Goal: Task Accomplishment & Management: Manage account settings

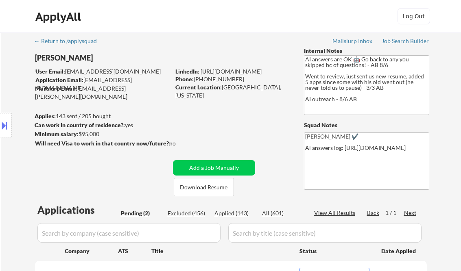
select select ""pending""
click at [391, 39] on div "Job Search Builder" at bounding box center [406, 41] width 48 height 6
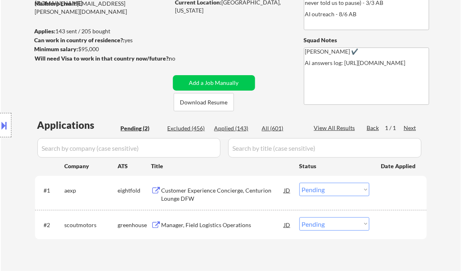
scroll to position [130, 0]
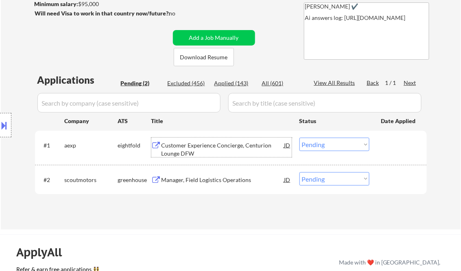
click at [184, 146] on div "Customer Experience Concierge, Centurion Lounge DFW" at bounding box center [223, 150] width 123 height 16
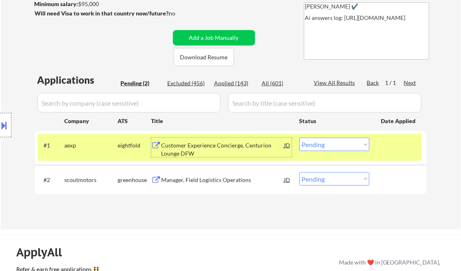
drag, startPoint x: 325, startPoint y: 149, endPoint x: 332, endPoint y: 151, distance: 7.6
click at [325, 149] on select "Choose an option... Pending Applied Excluded (Questions) Excluded (Expired) Exc…" at bounding box center [334, 144] width 70 height 13
click at [299, 138] on select "Choose an option... Pending Applied Excluded (Questions) Excluded (Expired) Exc…" at bounding box center [334, 144] width 70 height 13
click at [223, 182] on div "Manager, Field Logistics Operations" at bounding box center [223, 180] width 123 height 8
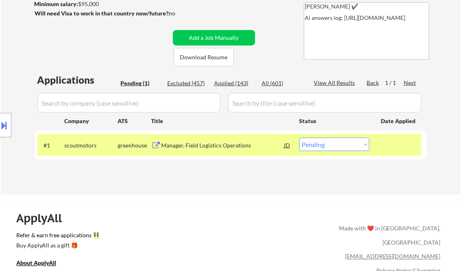
click at [4, 122] on button at bounding box center [4, 125] width 9 height 13
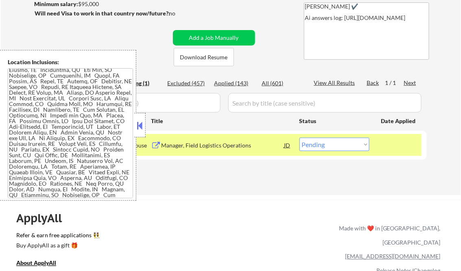
scroll to position [0, 0]
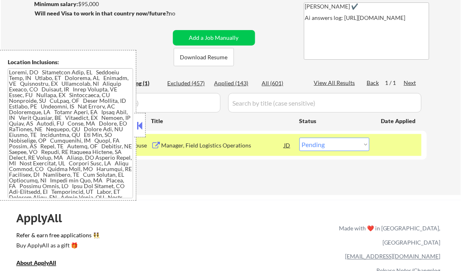
click at [141, 124] on button at bounding box center [140, 126] width 9 height 12
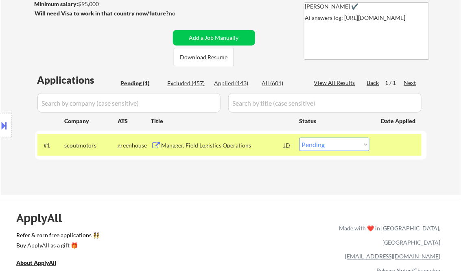
click at [342, 149] on select "Choose an option... Pending Applied Excluded (Questions) Excluded (Expired) Exc…" at bounding box center [334, 144] width 70 height 13
select select ""excluded""
click at [299, 138] on select "Choose an option... Pending Applied Excluded (Questions) Excluded (Expired) Exc…" at bounding box center [334, 144] width 70 height 13
click at [252, 175] on div "Applications Pending (1) Excluded (457) Applied (143) All (601) View All Result…" at bounding box center [231, 126] width 392 height 107
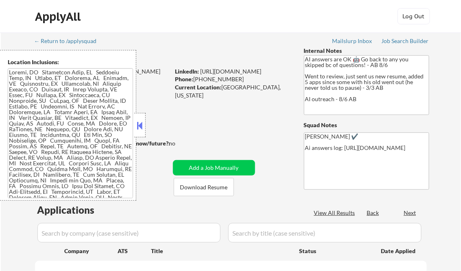
select select ""pending""
click at [141, 127] on button at bounding box center [140, 126] width 9 height 12
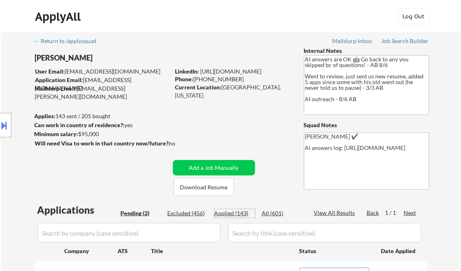
click at [242, 215] on div "Applied (143)" at bounding box center [234, 214] width 41 height 8
click at [337, 215] on div "View All Results" at bounding box center [336, 213] width 44 height 8
select select ""applied""
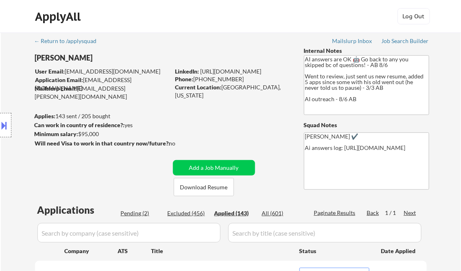
select select ""applied""
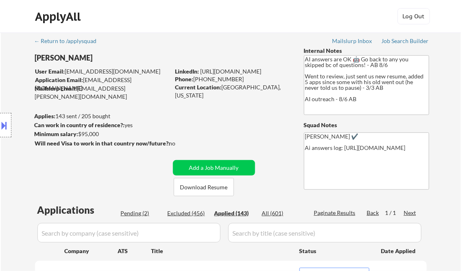
select select ""applied""
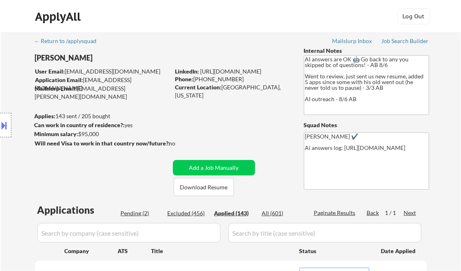
select select ""applied""
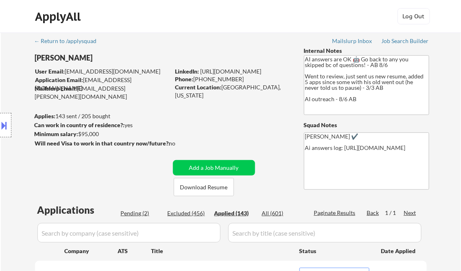
select select ""applied""
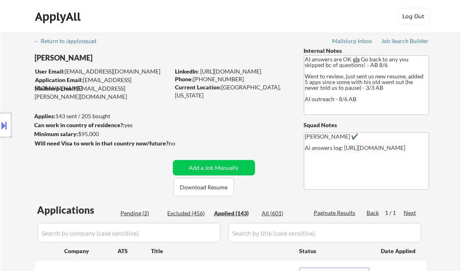
select select ""applied""
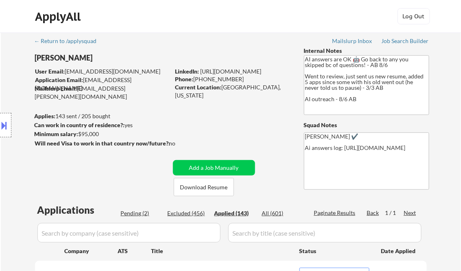
select select ""applied""
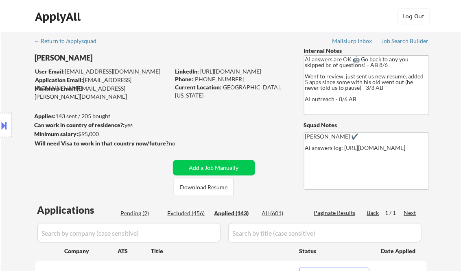
select select ""applied""
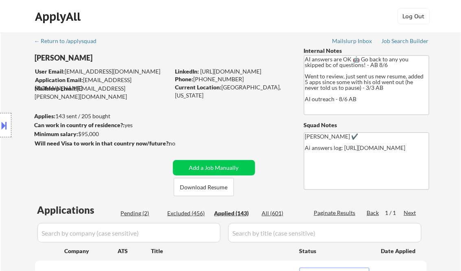
select select ""applied""
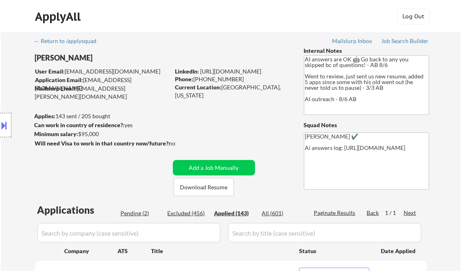
select select ""applied""
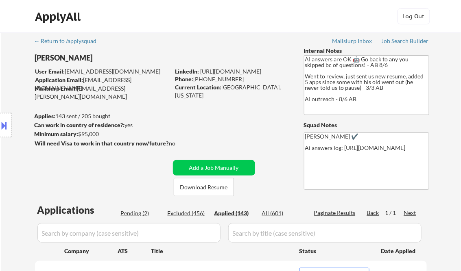
select select ""applied""
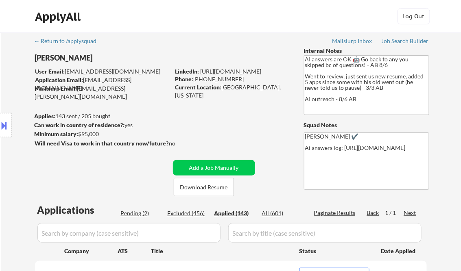
select select ""applied""
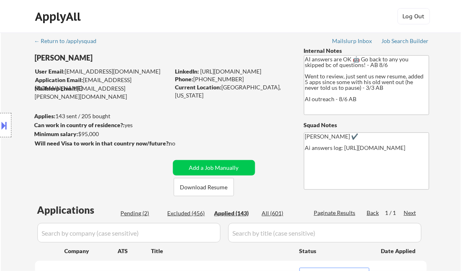
select select ""applied""
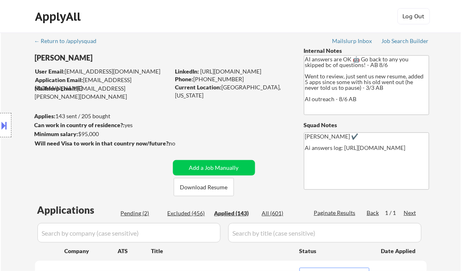
select select ""applied""
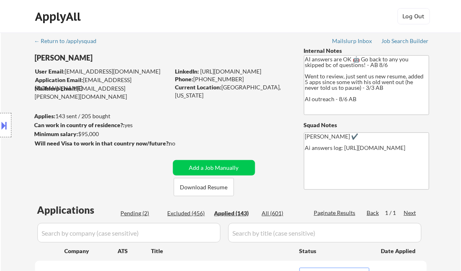
select select ""applied""
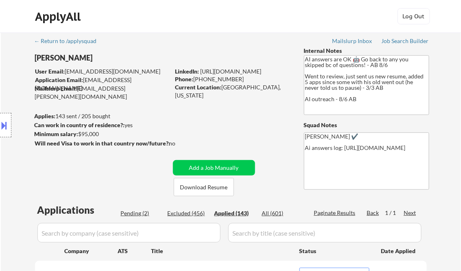
select select ""applied""
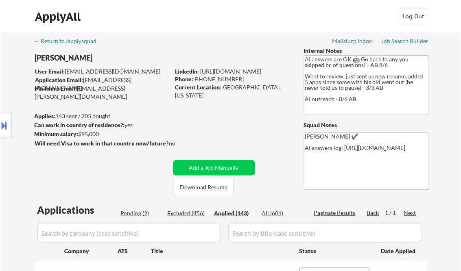
select select ""applied""
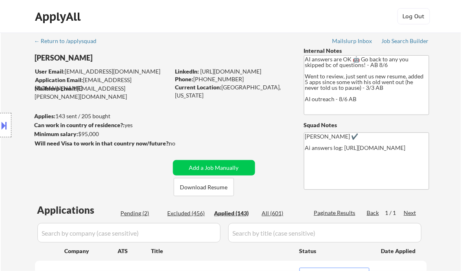
select select ""applied""
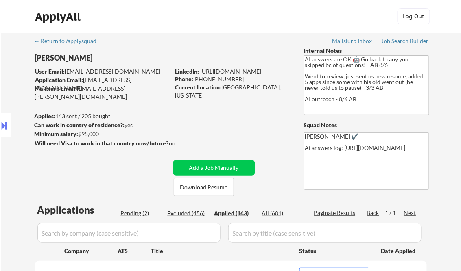
select select ""applied""
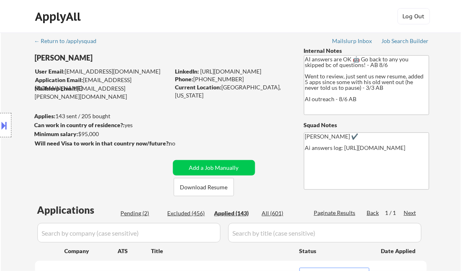
select select ""applied""
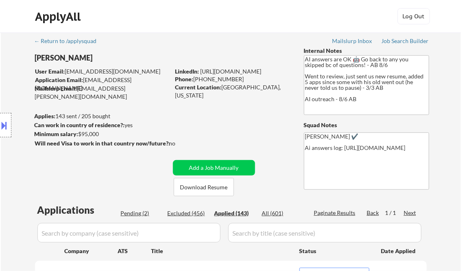
select select ""applied""
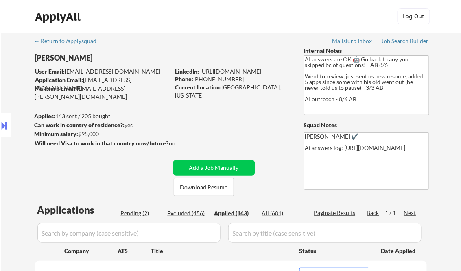
select select ""applied""
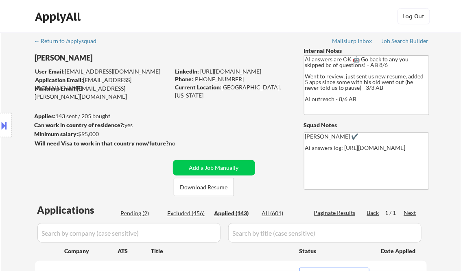
select select ""applied""
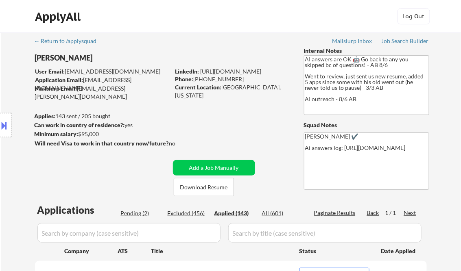
select select ""applied""
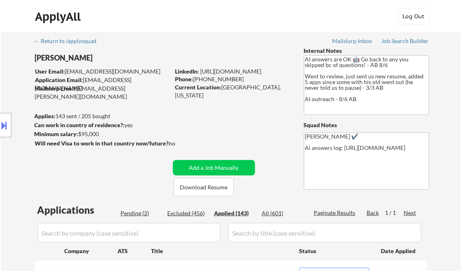
select select ""applied""
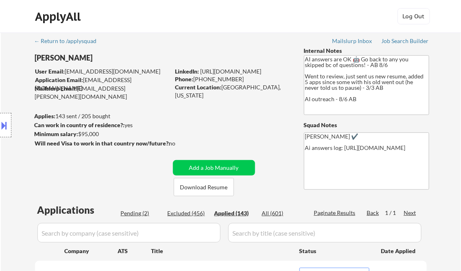
select select ""applied""
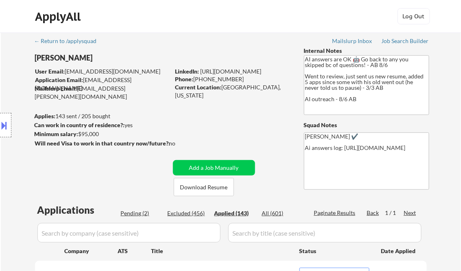
select select ""applied""
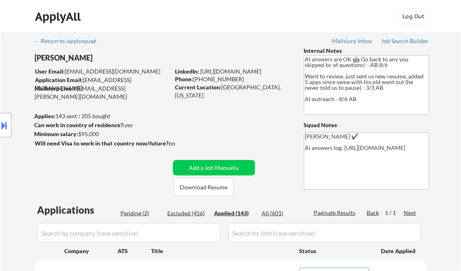
select select ""applied""
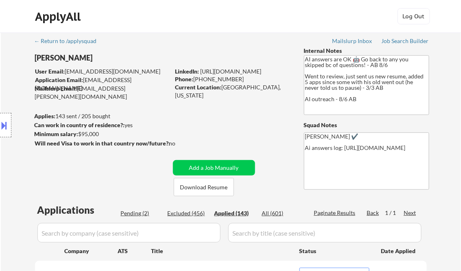
select select ""applied""
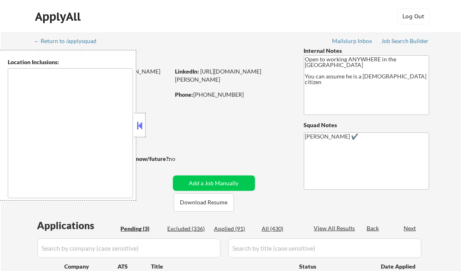
select select ""pending""
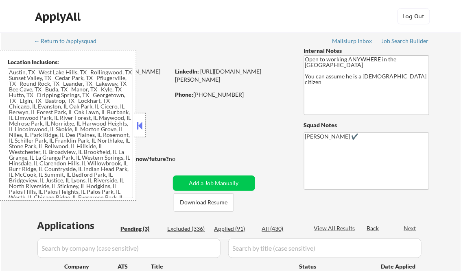
type textarea "Austin, TX West Lake Hills, TX Rollingwood, TX Sunset Valley, TX Cedar Park, TX…"
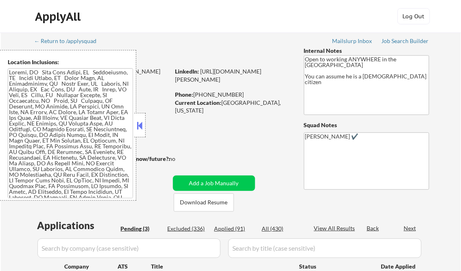
click at [143, 122] on button at bounding box center [140, 126] width 9 height 12
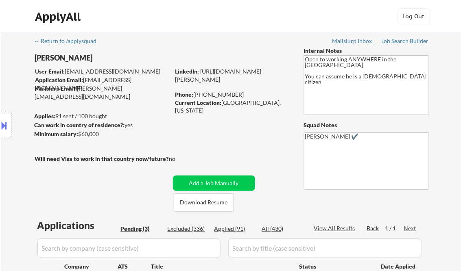
click at [399, 41] on div "Job Search Builder" at bounding box center [406, 41] width 48 height 6
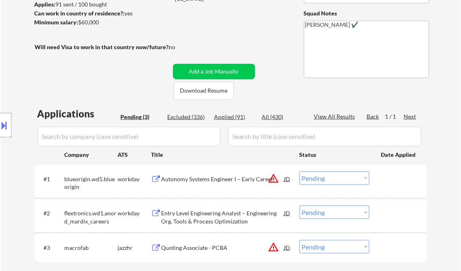
scroll to position [130, 0]
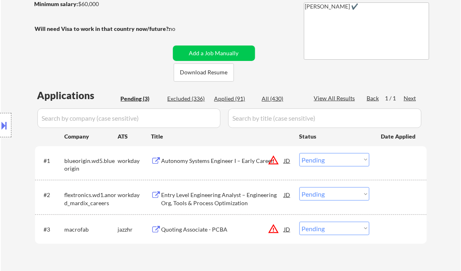
click at [205, 161] on div "Autonomy Systems Engineer I – Early Career" at bounding box center [223, 161] width 123 height 8
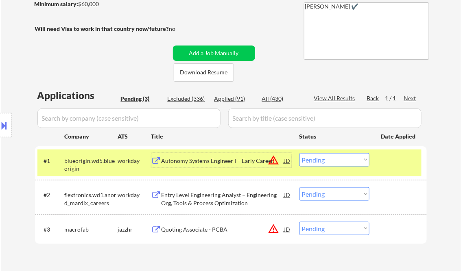
click at [337, 163] on select "Choose an option... Pending Applied Excluded (Questions) Excluded (Expired) Exc…" at bounding box center [334, 159] width 70 height 13
click at [299, 153] on select "Choose an option... Pending Applied Excluded (Questions) Excluded (Expired) Exc…" at bounding box center [334, 159] width 70 height 13
click at [211, 197] on div "Entry Level Engineering Analyst – Engineering Org, Tools & Process Optimization" at bounding box center [223, 199] width 123 height 16
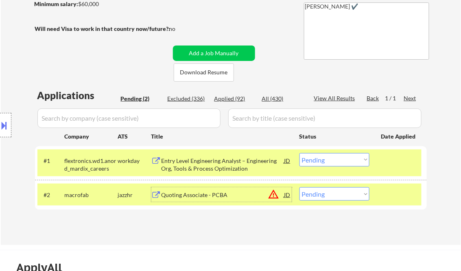
drag, startPoint x: 325, startPoint y: 163, endPoint x: 344, endPoint y: 160, distance: 18.9
click at [325, 163] on select "Choose an option... Pending Applied Excluded (Questions) Excluded (Expired) Exc…" at bounding box center [334, 159] width 70 height 13
click at [299, 153] on select "Choose an option... Pending Applied Excluded (Questions) Excluded (Expired) Exc…" at bounding box center [334, 159] width 70 height 13
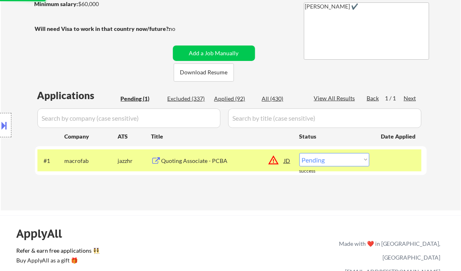
click at [206, 164] on div "Quoting Associate - PCBA" at bounding box center [223, 161] width 123 height 8
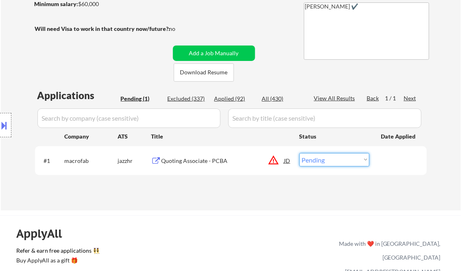
drag, startPoint x: 330, startPoint y: 163, endPoint x: 332, endPoint y: 168, distance: 5.7
click at [330, 163] on select "Choose an option... Pending Applied Excluded (Questions) Excluded (Expired) Exc…" at bounding box center [334, 159] width 70 height 13
select select ""excluded__bad_match_""
click at [299, 153] on select "Choose an option... Pending Applied Excluded (Questions) Excluded (Expired) Exc…" at bounding box center [334, 159] width 70 height 13
click at [246, 208] on div "← Return to /applysquad Mailslurp Inbox Job Search Builder Jonathan Rovall User…" at bounding box center [231, 56] width 460 height 308
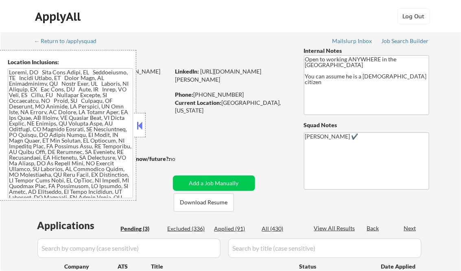
select select ""pending""
click at [136, 126] on button at bounding box center [140, 126] width 9 height 12
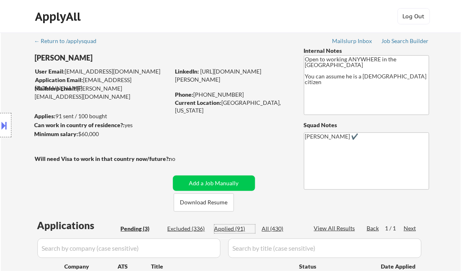
click at [230, 232] on div "Applied (91)" at bounding box center [234, 229] width 41 height 8
select select ""applied""
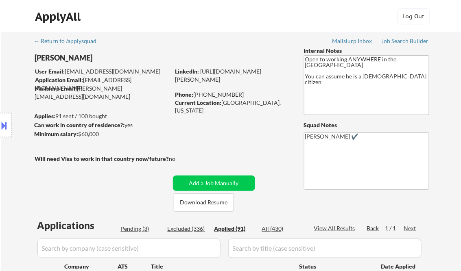
select select ""applied""
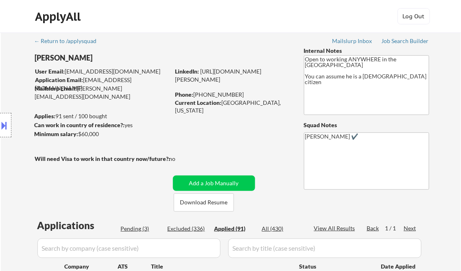
select select ""applied""
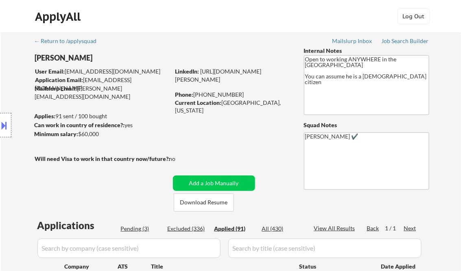
select select ""applied""
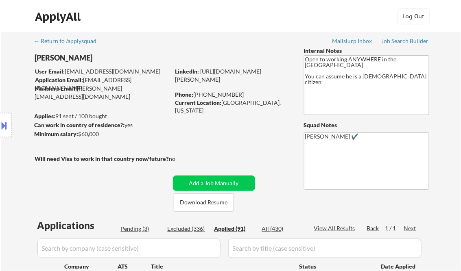
select select ""applied""
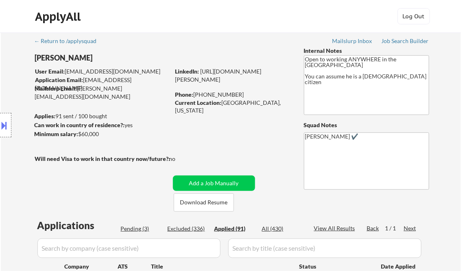
select select ""applied""
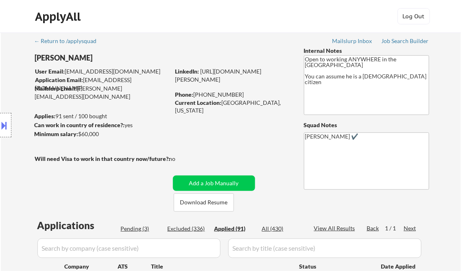
select select ""applied""
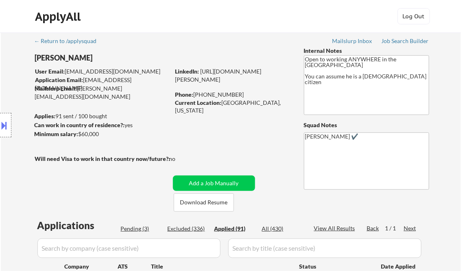
select select ""applied""
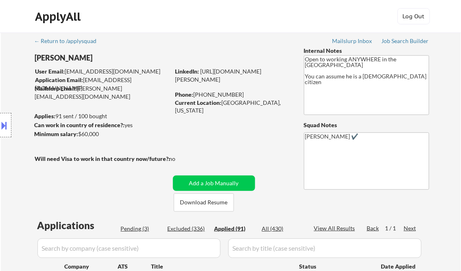
select select ""applied""
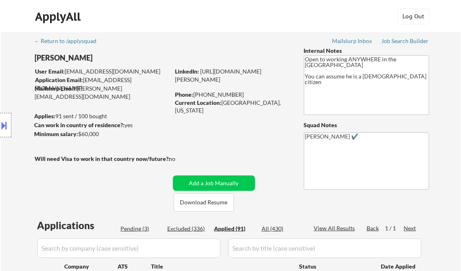
select select ""applied""
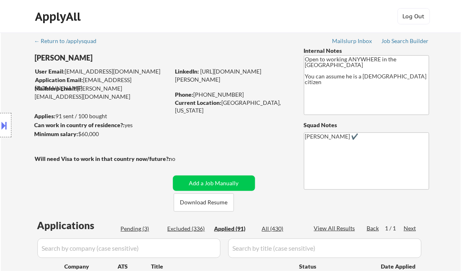
select select ""applied""
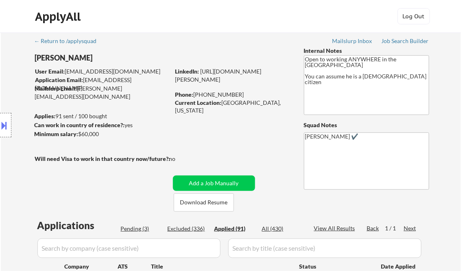
select select ""applied""
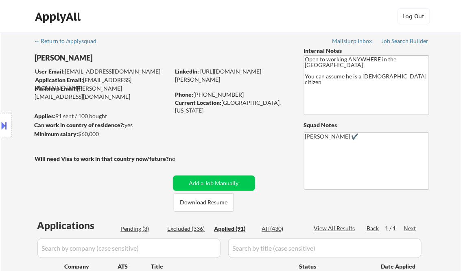
select select ""applied""
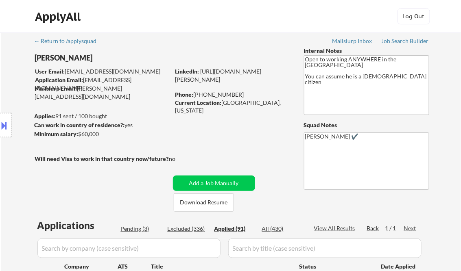
select select ""applied""
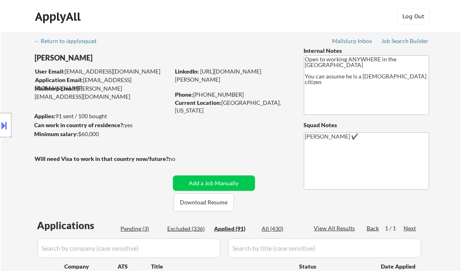
select select ""applied""
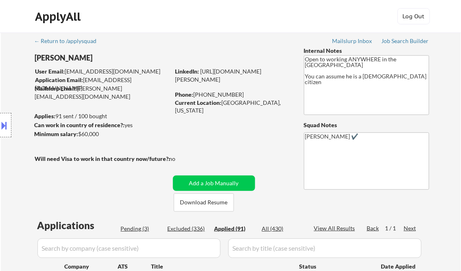
select select ""applied""
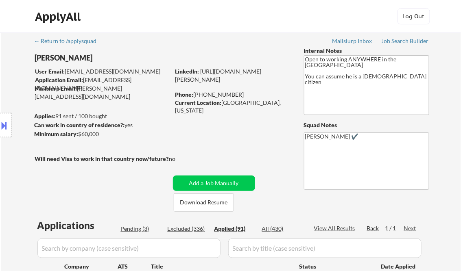
select select ""applied""
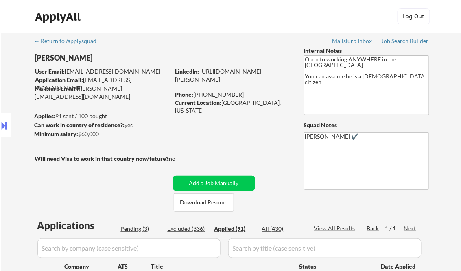
select select ""applied""
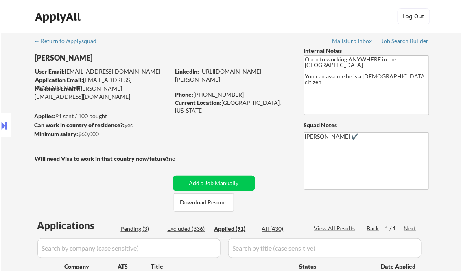
select select ""applied""
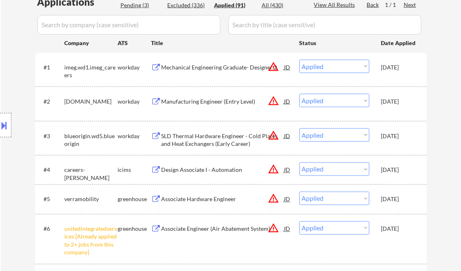
scroll to position [2734, 0]
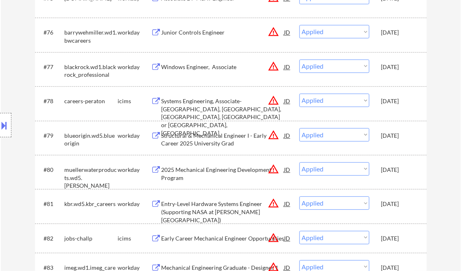
select select ""applied""
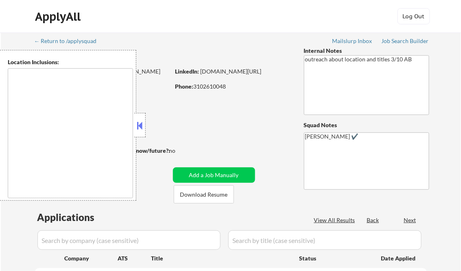
select select ""pending""
type textarea "[GEOGRAPHIC_DATA], [GEOGRAPHIC_DATA] [GEOGRAPHIC_DATA], [GEOGRAPHIC_DATA] [GEOG…"
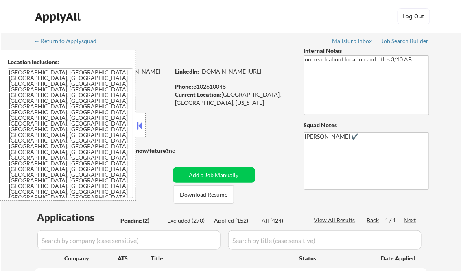
click at [142, 122] on button at bounding box center [140, 126] width 9 height 12
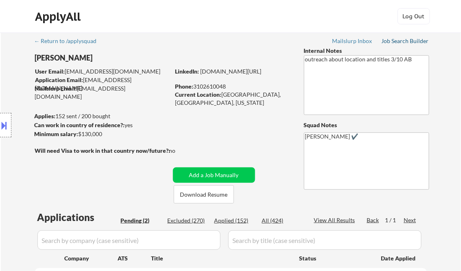
click at [412, 42] on div "Job Search Builder" at bounding box center [406, 41] width 48 height 6
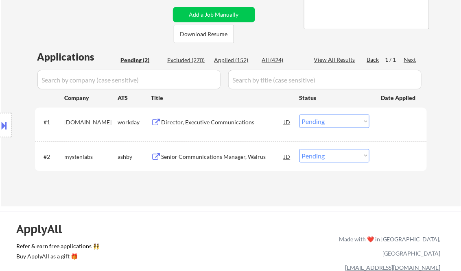
scroll to position [195, 0]
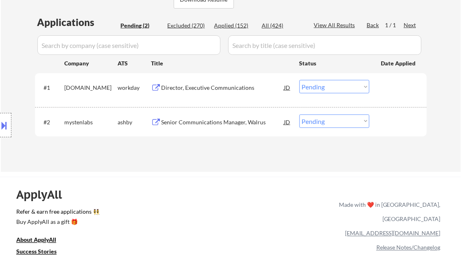
click at [190, 88] on div "Director, Executive Communications" at bounding box center [223, 88] width 123 height 8
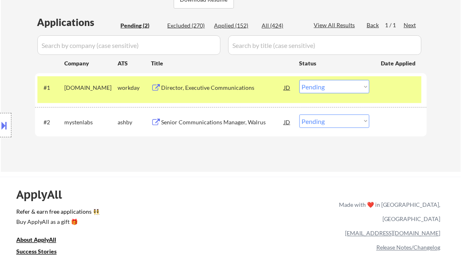
click at [9, 128] on button at bounding box center [4, 125] width 9 height 13
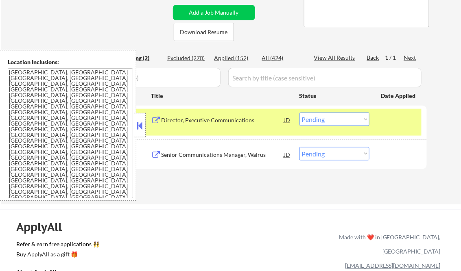
scroll to position [163, 0]
click at [142, 123] on button at bounding box center [140, 126] width 9 height 12
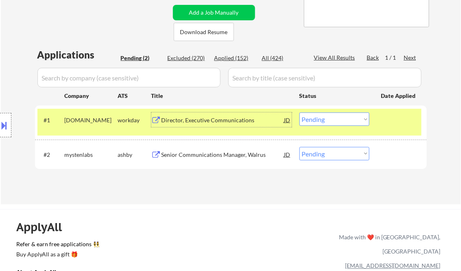
click at [193, 123] on div "Director, Executive Communications" at bounding box center [223, 120] width 123 height 8
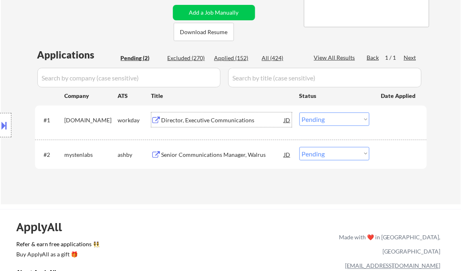
click at [11, 131] on div at bounding box center [5, 125] width 11 height 24
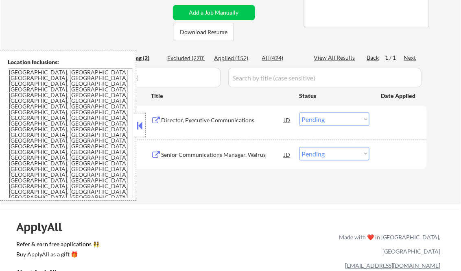
click at [136, 122] on button at bounding box center [140, 126] width 9 height 12
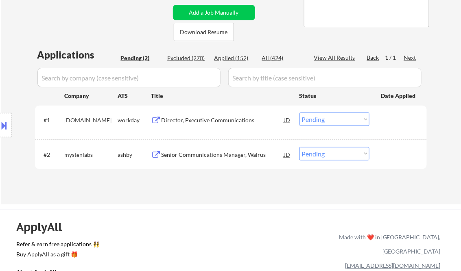
click at [330, 118] on select "Choose an option... Pending Applied Excluded (Questions) Excluded (Expired) Exc…" at bounding box center [334, 119] width 70 height 13
click at [299, 113] on select "Choose an option... Pending Applied Excluded (Questions) Excluded (Expired) Exc…" at bounding box center [334, 119] width 70 height 13
click at [218, 156] on div "Senior Communications Manager, Walrus" at bounding box center [223, 155] width 123 height 8
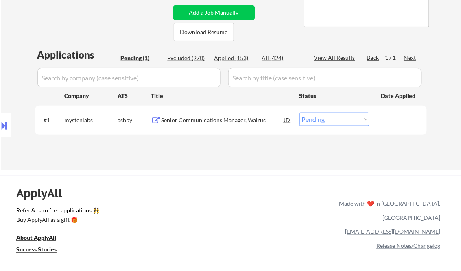
click at [7, 121] on button at bounding box center [4, 125] width 9 height 13
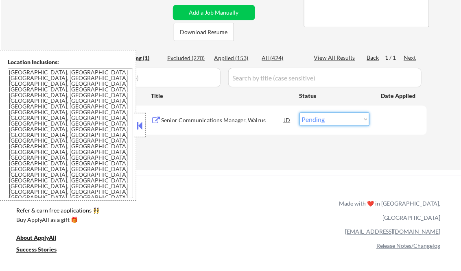
click at [335, 122] on select "Choose an option... Pending Applied Excluded (Questions) Excluded (Expired) Exc…" at bounding box center [334, 119] width 70 height 13
select select ""applied""
click at [299, 113] on select "Choose an option... Pending Applied Excluded (Questions) Excluded (Expired) Exc…" at bounding box center [334, 119] width 70 height 13
click at [228, 147] on div "Applications Pending (1) Excluded (270) Applied (153) All (424) View All Result…" at bounding box center [231, 101] width 392 height 107
click at [137, 126] on button at bounding box center [140, 126] width 9 height 12
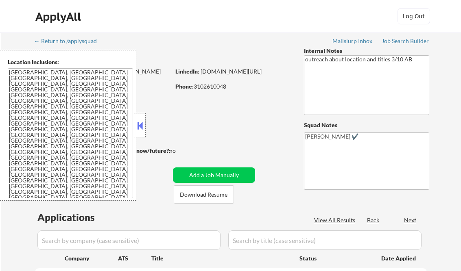
scroll to position [65, 0]
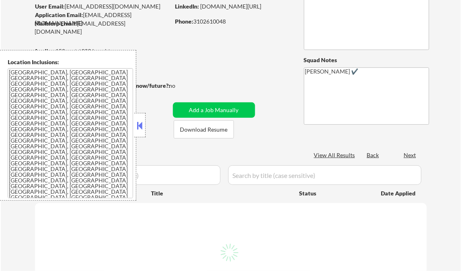
select select ""pending""
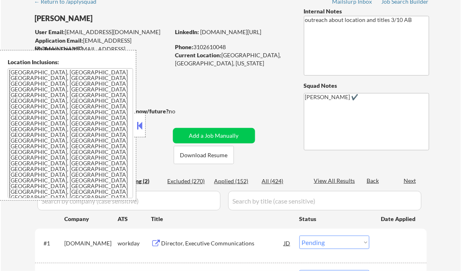
scroll to position [0, 0]
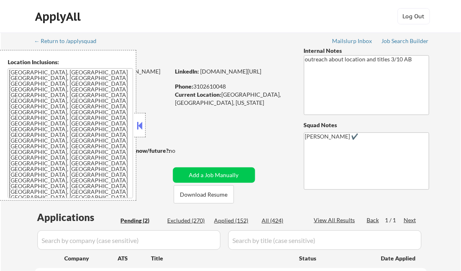
click at [135, 120] on div at bounding box center [139, 125] width 11 height 24
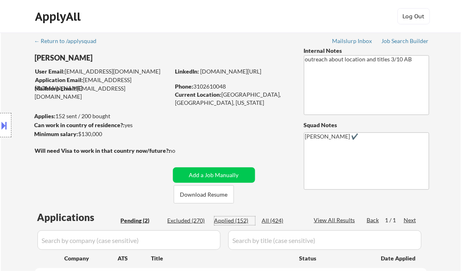
click at [244, 220] on div "Applied (152)" at bounding box center [234, 221] width 41 height 8
select select ""applied""
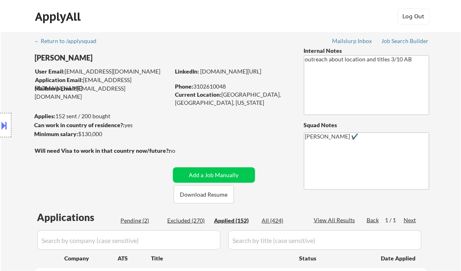
select select ""applied""
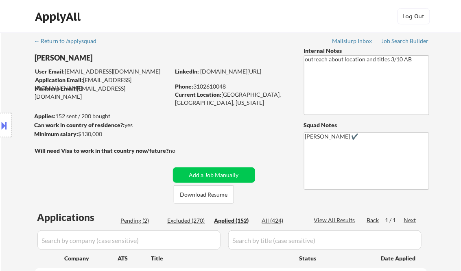
select select ""applied""
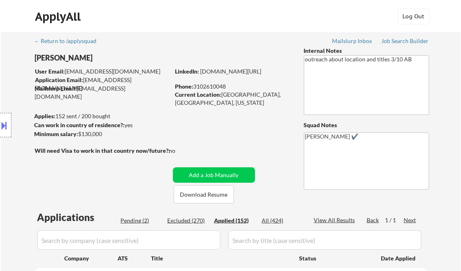
select select ""applied""
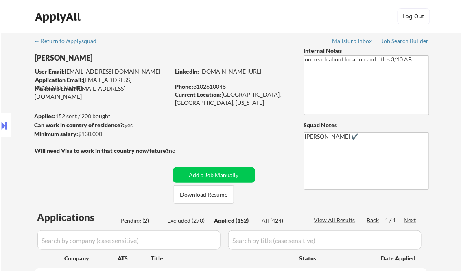
select select ""applied""
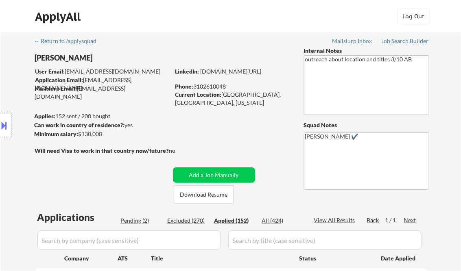
select select ""applied""
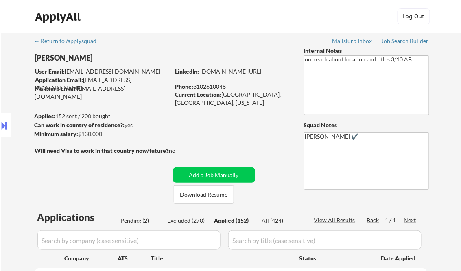
select select ""applied""
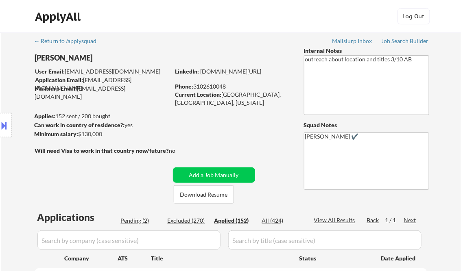
select select ""applied""
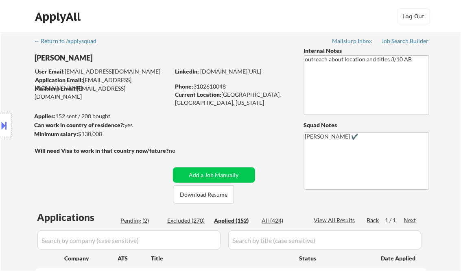
select select ""applied""
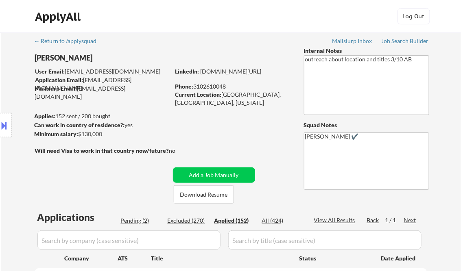
select select ""applied""
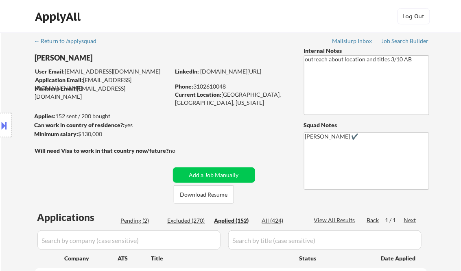
select select ""applied""
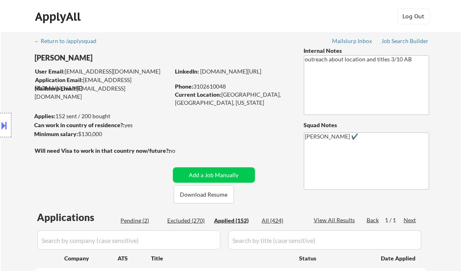
select select ""applied""
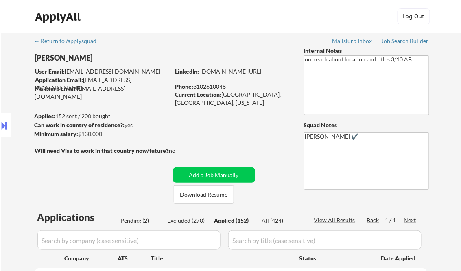
select select ""applied""
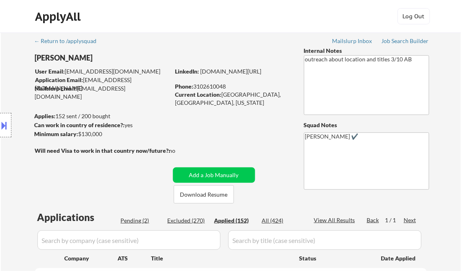
select select ""applied""
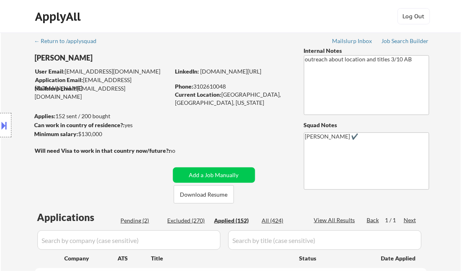
select select ""applied""
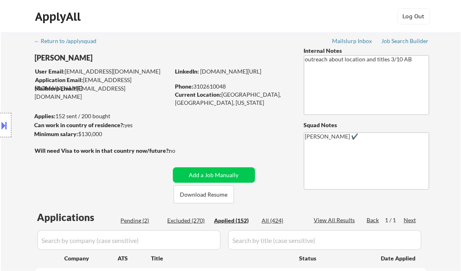
select select ""applied""
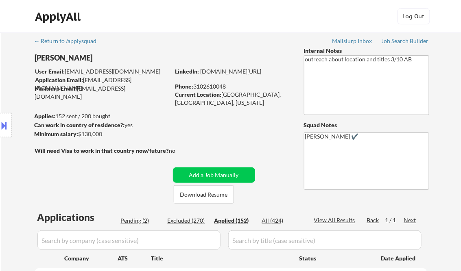
select select ""applied""
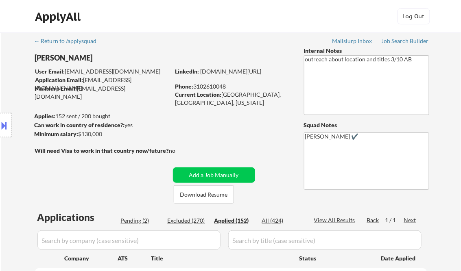
select select ""applied""
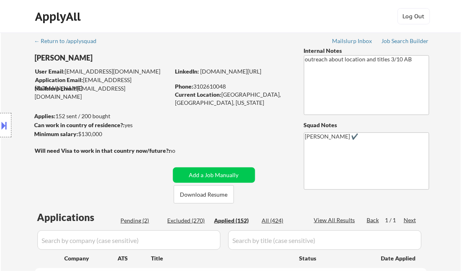
select select ""applied""
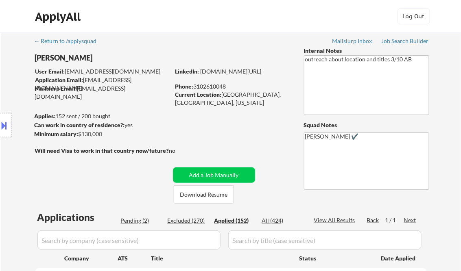
select select ""applied""
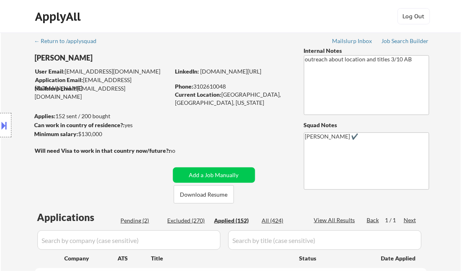
select select ""applied""
click at [337, 224] on div "View All Results" at bounding box center [336, 220] width 44 height 8
select select ""applied""
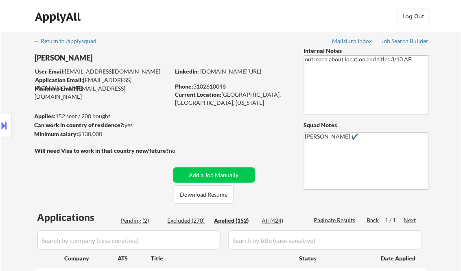
select select ""applied""
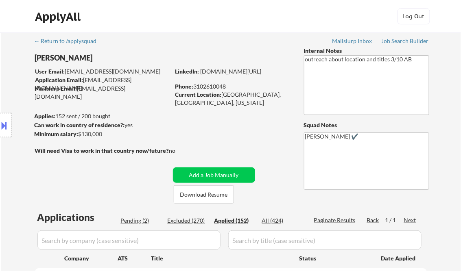
select select ""applied""
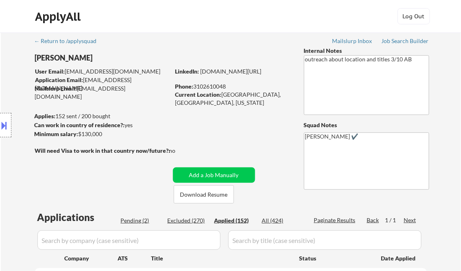
select select ""applied""
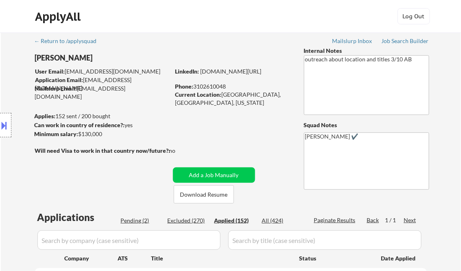
select select ""applied""
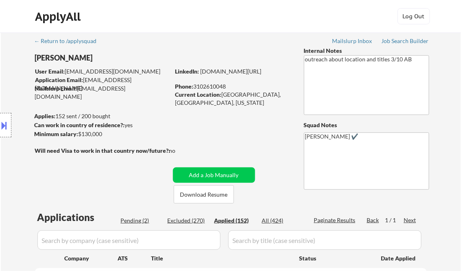
select select ""applied""
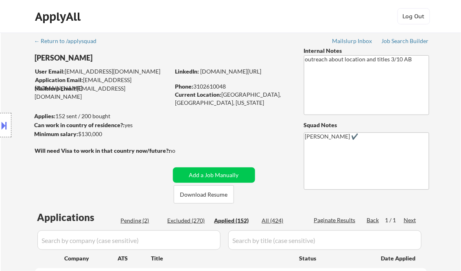
select select ""applied""
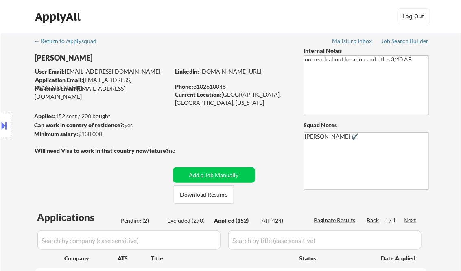
select select ""applied""
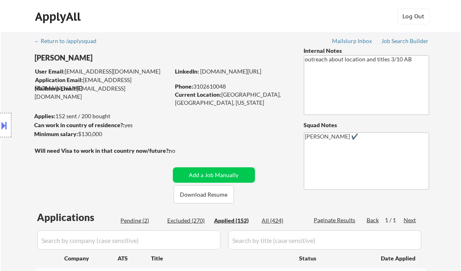
select select ""applied""
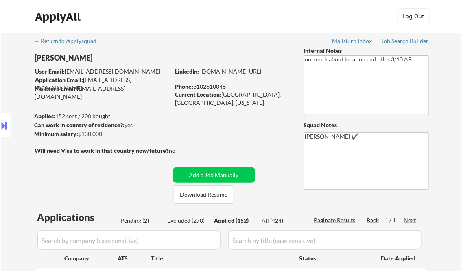
select select ""applied""
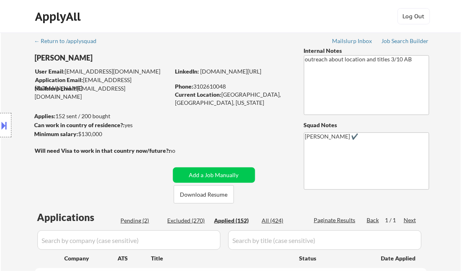
select select ""applied""
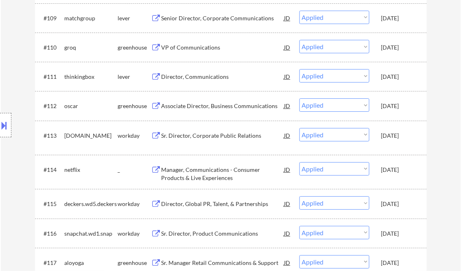
select select ""applied""
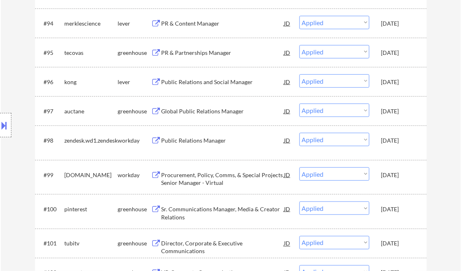
scroll to position [3183, 0]
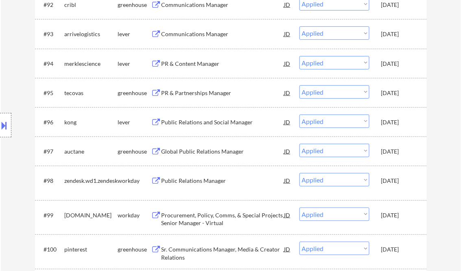
select select ""applied""
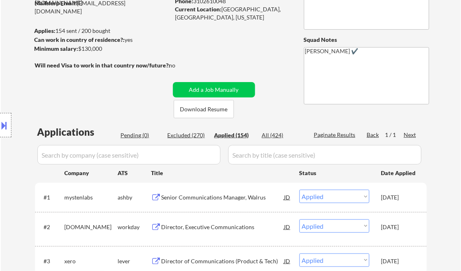
scroll to position [98, 0]
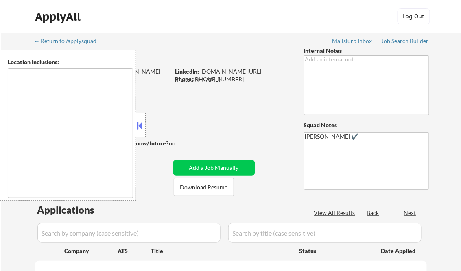
select select ""pending""
type textarea "Loremips, DO Sitamet, CO Adipisci, EL Seddoeius, TE Incid Utlabo, ET Dolorem Al…"
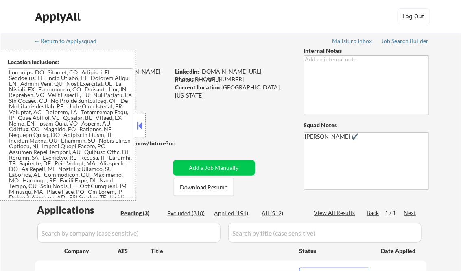
click at [142, 125] on button at bounding box center [140, 126] width 9 height 12
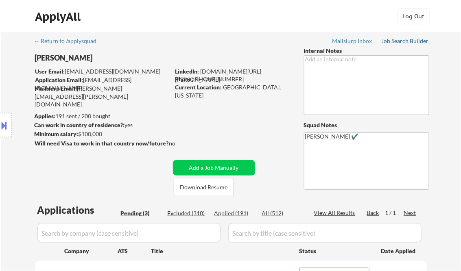
click at [387, 40] on div "Job Search Builder" at bounding box center [406, 41] width 48 height 6
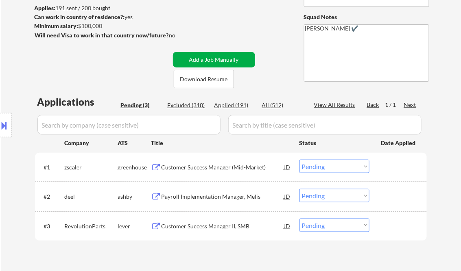
scroll to position [130, 0]
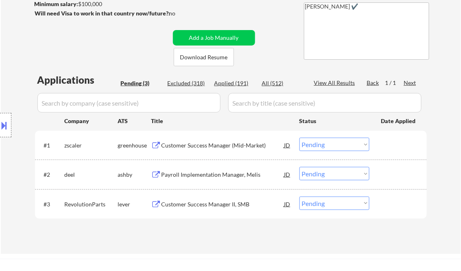
click at [195, 144] on div "Customer Success Manager (Mid-Market)" at bounding box center [223, 146] width 123 height 8
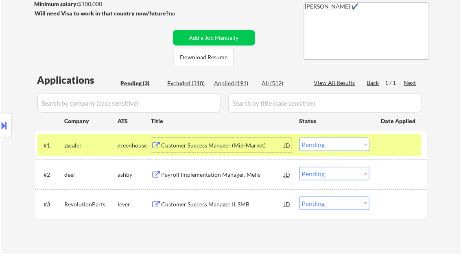
drag, startPoint x: 328, startPoint y: 148, endPoint x: 334, endPoint y: 152, distance: 6.8
click at [329, 148] on select "Choose an option... Pending Applied Excluded (Questions) Excluded (Expired) Exc…" at bounding box center [334, 144] width 70 height 13
click at [299, 138] on select "Choose an option... Pending Applied Excluded (Questions) Excluded (Expired) Exc…" at bounding box center [334, 144] width 70 height 13
click at [189, 178] on div "Payroll Implementation Manager, Melis" at bounding box center [223, 175] width 123 height 8
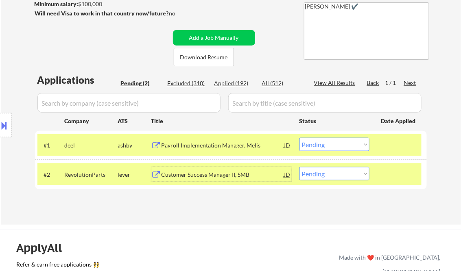
click at [332, 143] on select "Choose an option... Pending Applied Excluded (Questions) Excluded (Expired) Exc…" at bounding box center [334, 144] width 70 height 13
click at [344, 149] on select "Choose an option... Pending Applied Excluded (Questions) Excluded (Expired) Exc…" at bounding box center [334, 144] width 70 height 13
click at [299, 138] on select "Choose an option... Pending Applied Excluded (Questions) Excluded (Expired) Exc…" at bounding box center [334, 144] width 70 height 13
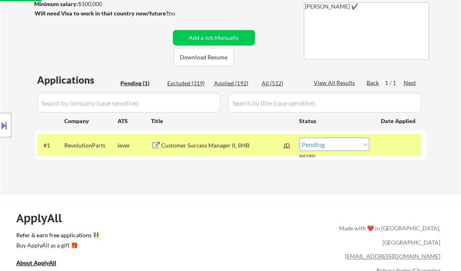
click at [204, 151] on div "Customer Success Manager II, SMB" at bounding box center [223, 145] width 123 height 15
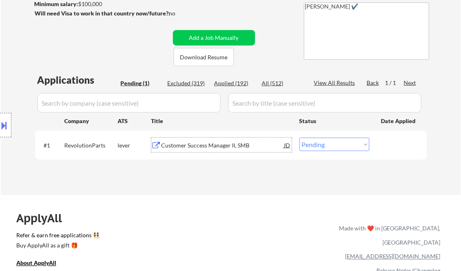
click at [335, 145] on select "Choose an option... Pending Applied Excluded (Questions) Excluded (Expired) Exc…" at bounding box center [334, 144] width 70 height 13
select select ""excluded__salary_""
click at [299, 138] on select "Choose an option... Pending Applied Excluded (Questions) Excluded (Expired) Exc…" at bounding box center [334, 144] width 70 height 13
click at [250, 199] on div "← Return to /applysquad Mailslurp Inbox Job Search Builder Joel Baudanza User E…" at bounding box center [230, 241] width 461 height 743
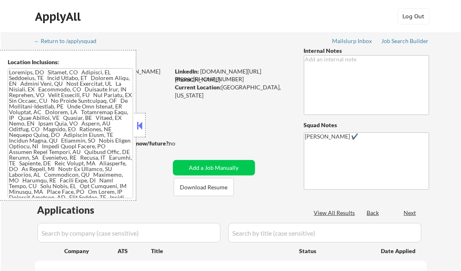
select select ""pending""
click at [237, 213] on div "Applied (191)" at bounding box center [234, 214] width 41 height 8
click at [341, 212] on div "View All Results" at bounding box center [336, 213] width 44 height 8
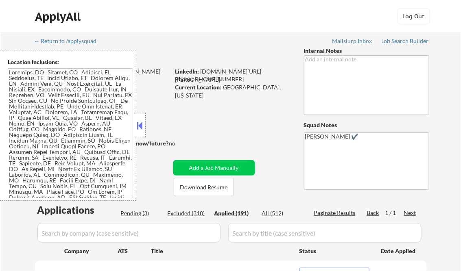
click at [142, 125] on button at bounding box center [140, 126] width 9 height 12
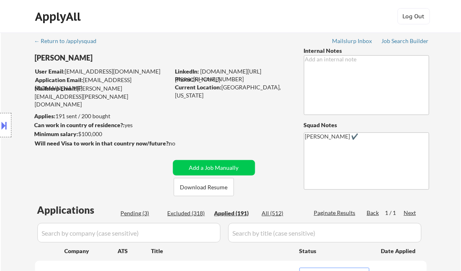
select select ""applied""
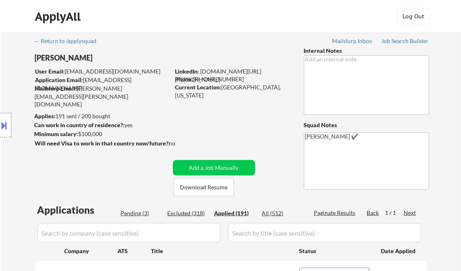
select select ""applied""
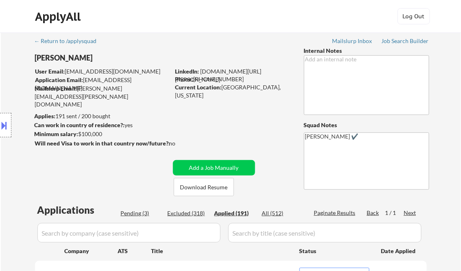
select select ""applied""
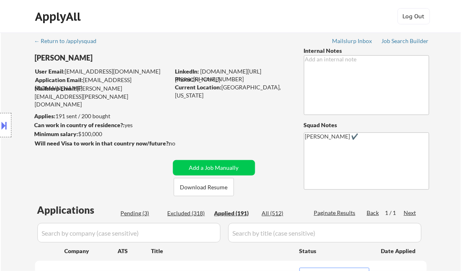
select select ""applied""
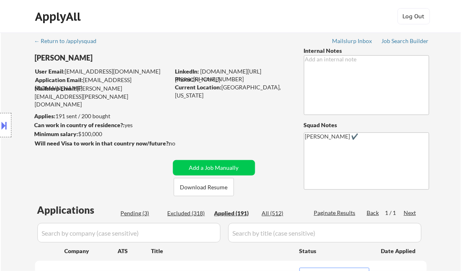
select select ""applied""
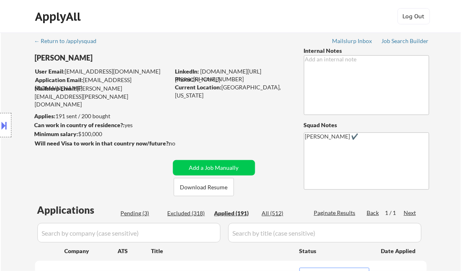
select select ""applied""
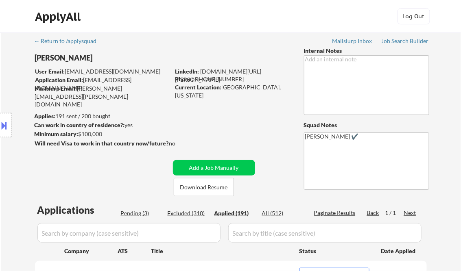
select select ""applied""
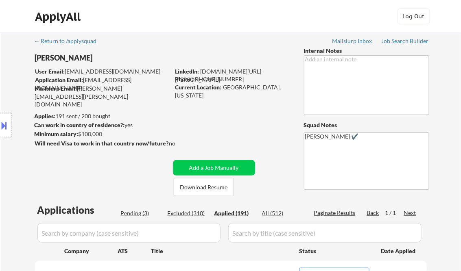
select select ""applied""
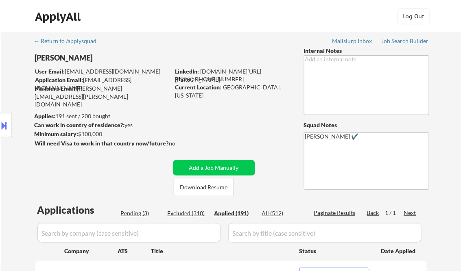
select select ""applied""
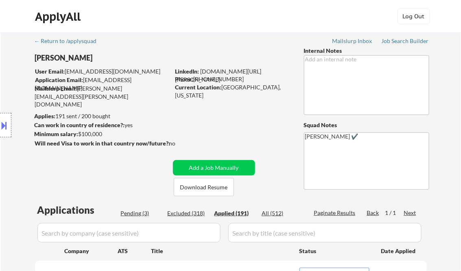
select select ""applied""
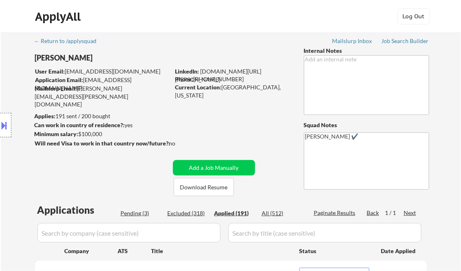
select select ""applied""
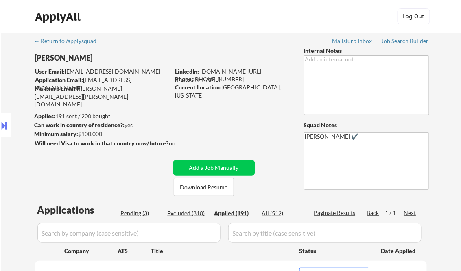
select select ""applied""
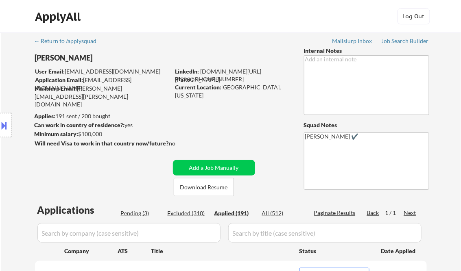
select select ""applied""
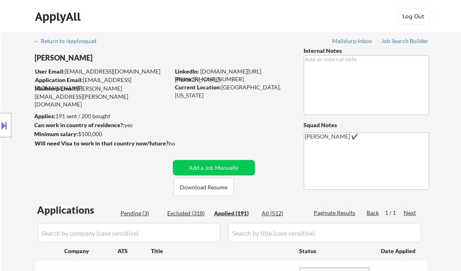
select select ""applied""
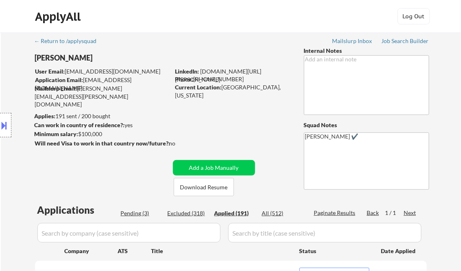
select select ""applied""
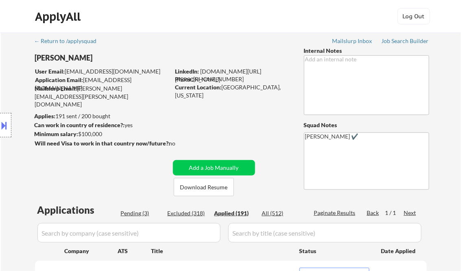
select select ""applied""
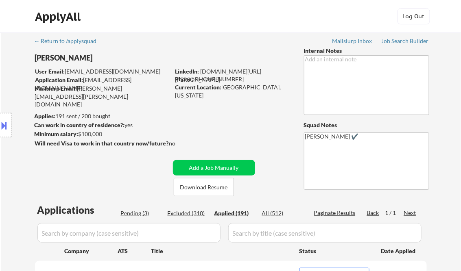
select select ""applied""
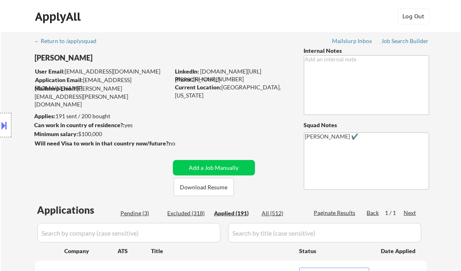
select select ""applied""
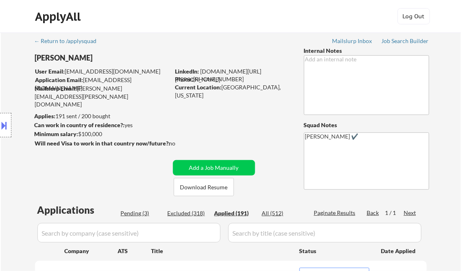
select select ""applied""
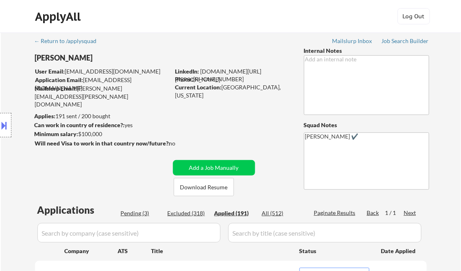
select select ""applied""
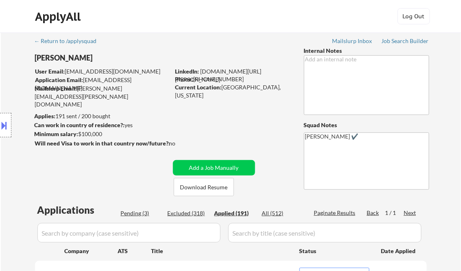
select select ""applied""
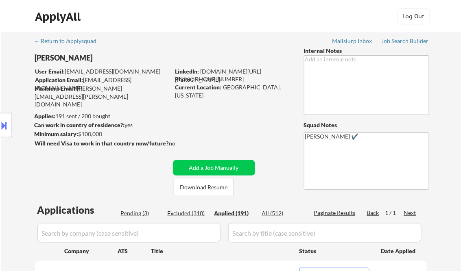
select select ""applied""
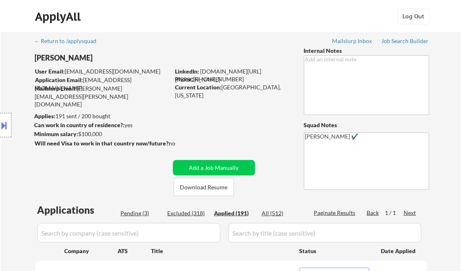
select select ""applied""
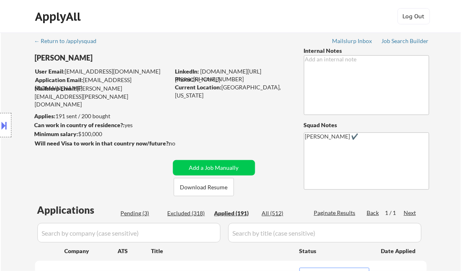
select select ""applied""
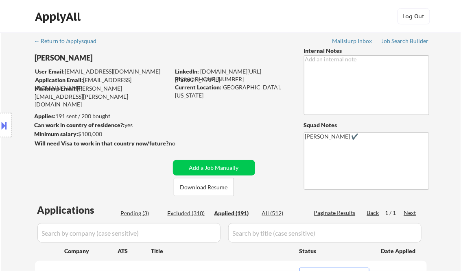
select select ""applied""
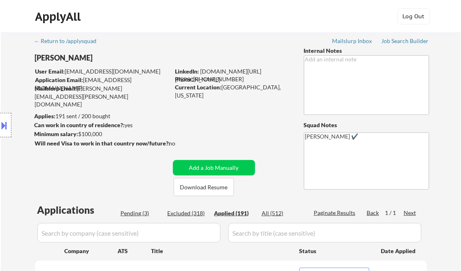
select select ""applied""
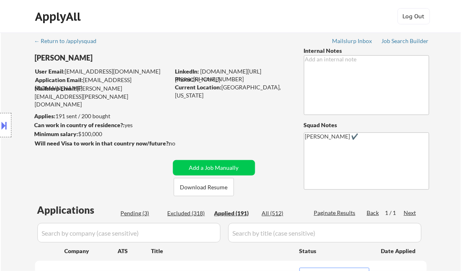
select select ""applied""
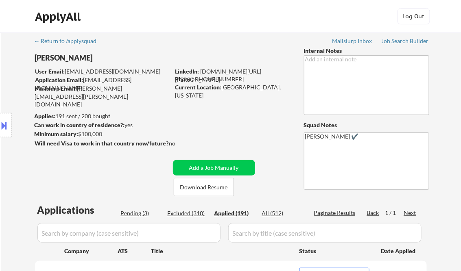
select select ""applied""
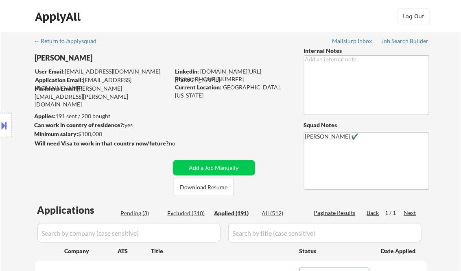
select select ""applied""
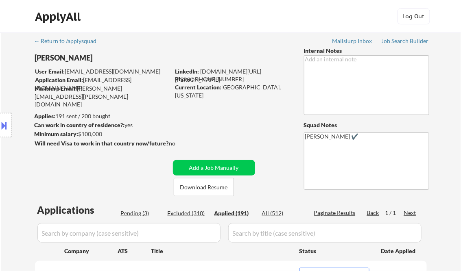
select select ""applied""
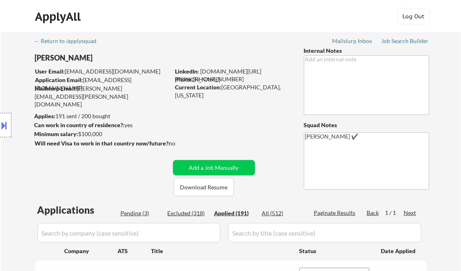
select select ""applied""
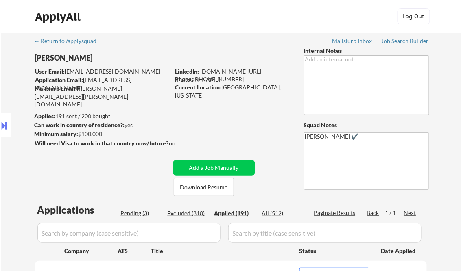
select select ""applied""
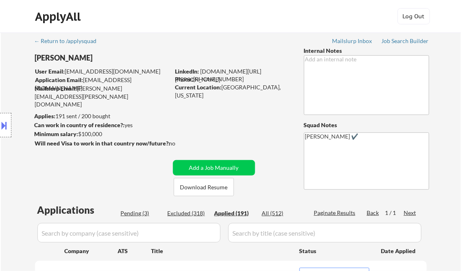
select select ""applied""
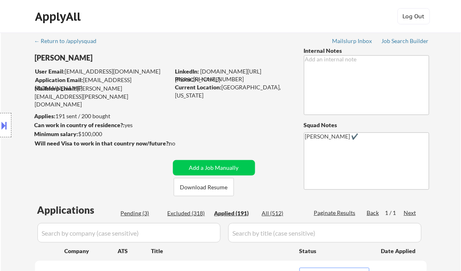
select select ""applied""
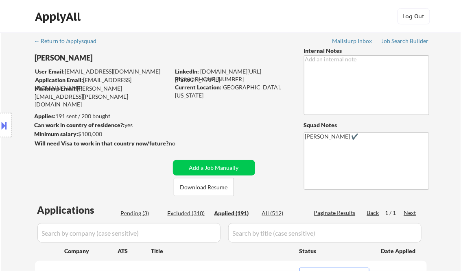
select select ""applied""
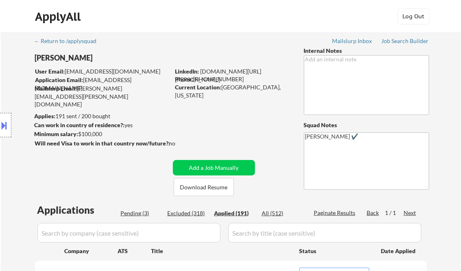
select select ""applied""
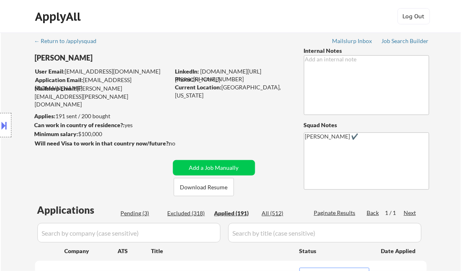
select select ""applied""
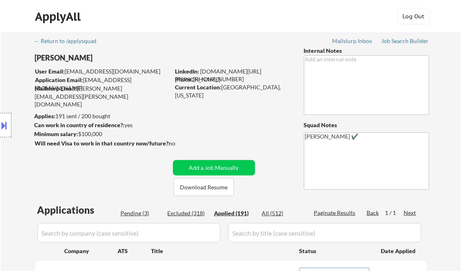
select select ""applied""
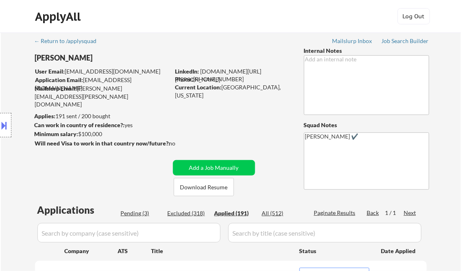
select select ""applied""
